Goal: Information Seeking & Learning: Learn about a topic

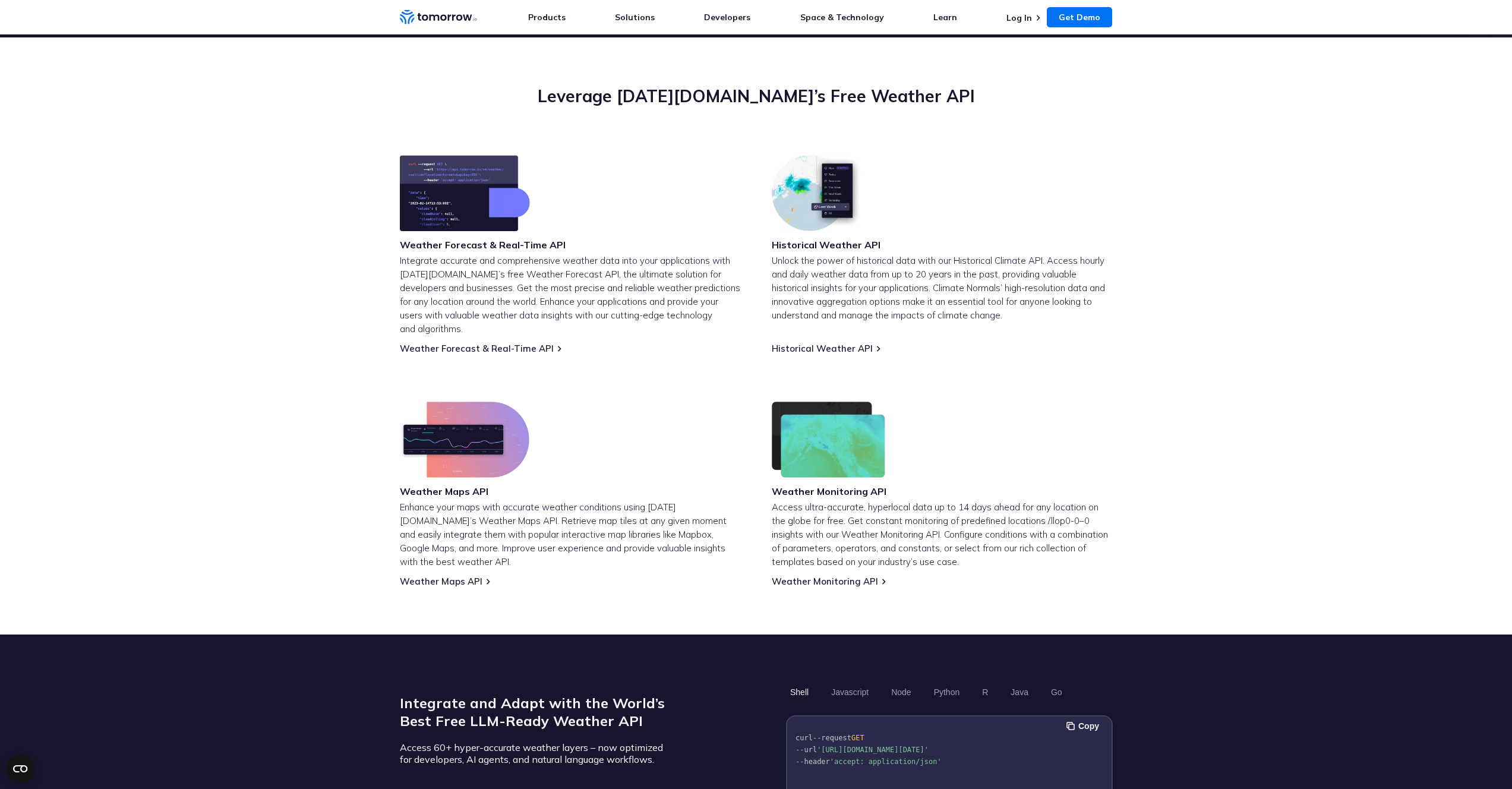
scroll to position [28, 0]
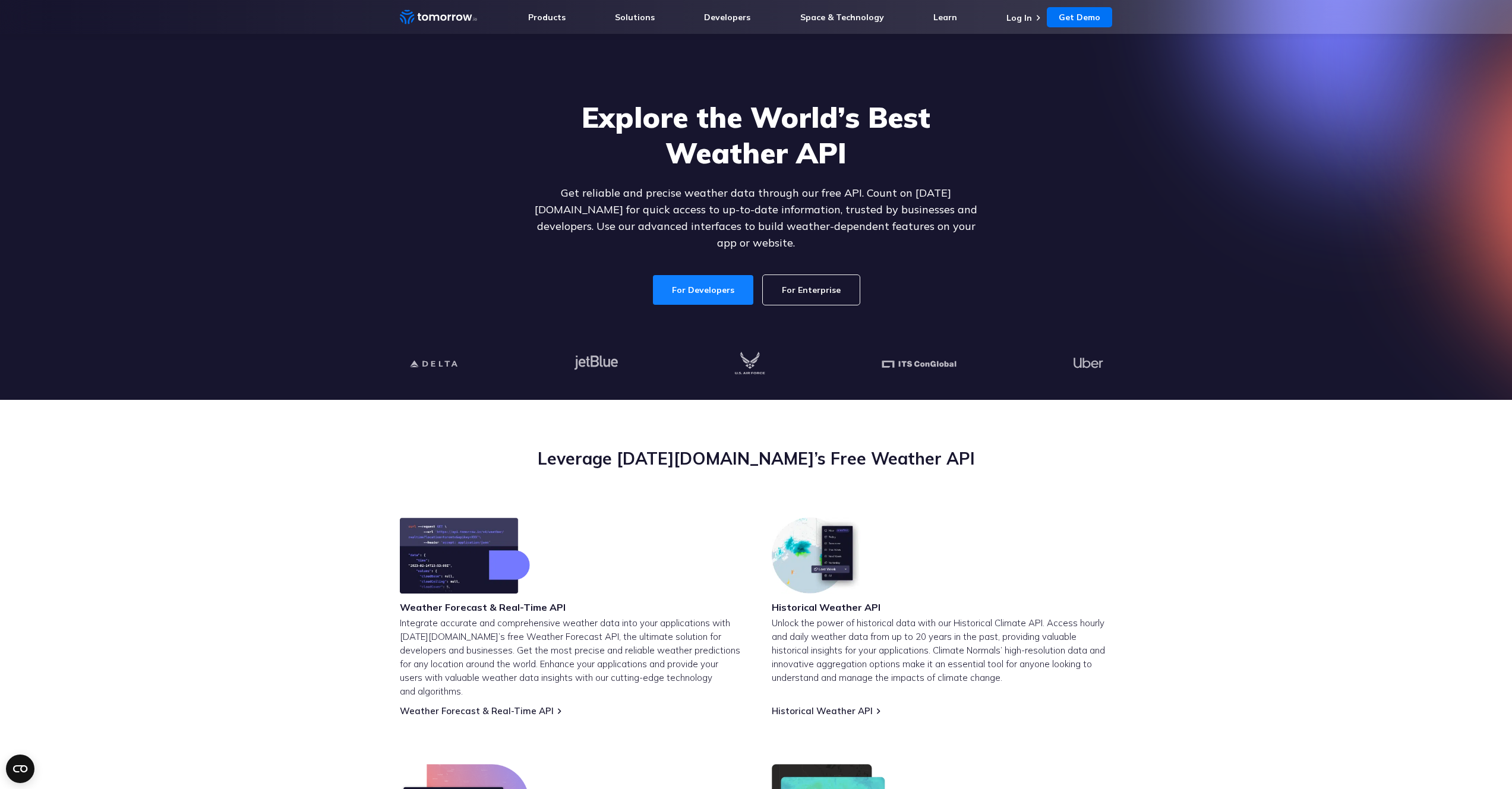
click at [715, 279] on link "For Developers" at bounding box center [703, 290] width 100 height 30
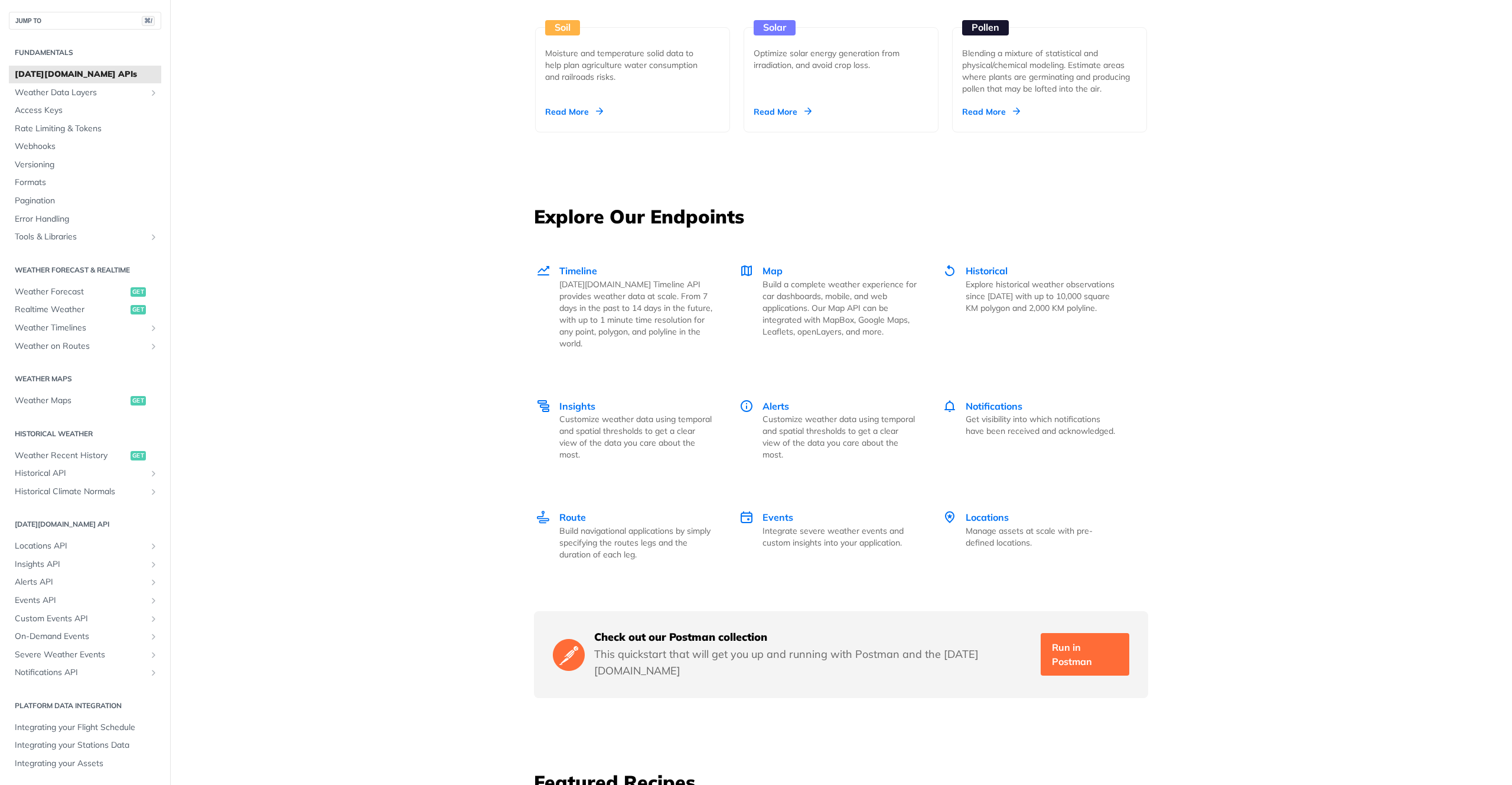
scroll to position [1751, 0]
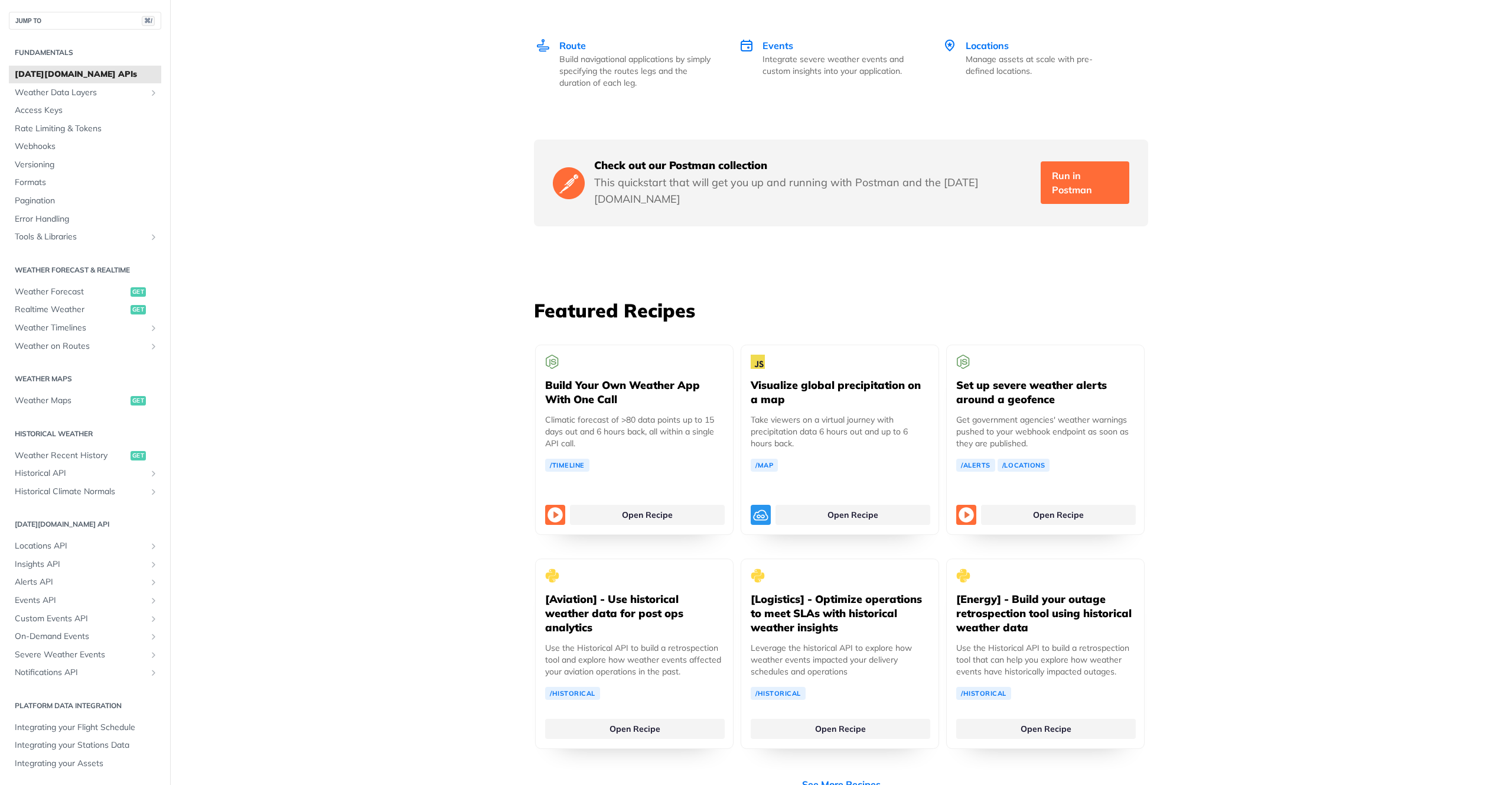
scroll to position [1672, 0]
